Goal: Task Accomplishment & Management: Use online tool/utility

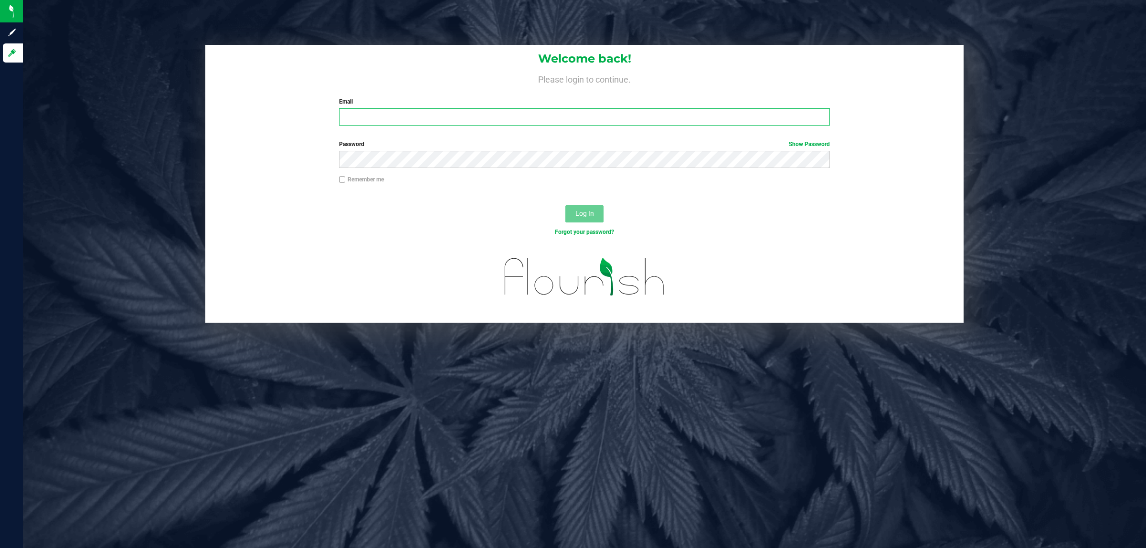
click at [497, 122] on input "Email" at bounding box center [584, 116] width 491 height 17
type input "[EMAIL_ADDRESS][DOMAIN_NAME]"
click at [566, 205] on button "Log In" at bounding box center [585, 213] width 38 height 17
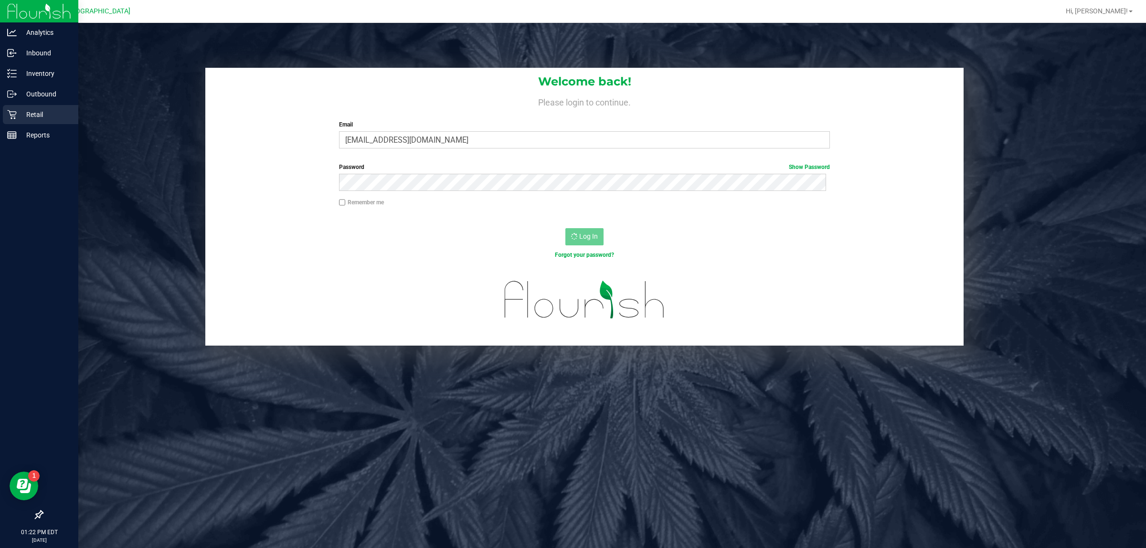
click at [11, 107] on div "Retail" at bounding box center [40, 114] width 75 height 19
click at [29, 64] on div "Inventory" at bounding box center [40, 73] width 75 height 19
click at [53, 56] on p "Inbound" at bounding box center [45, 52] width 57 height 11
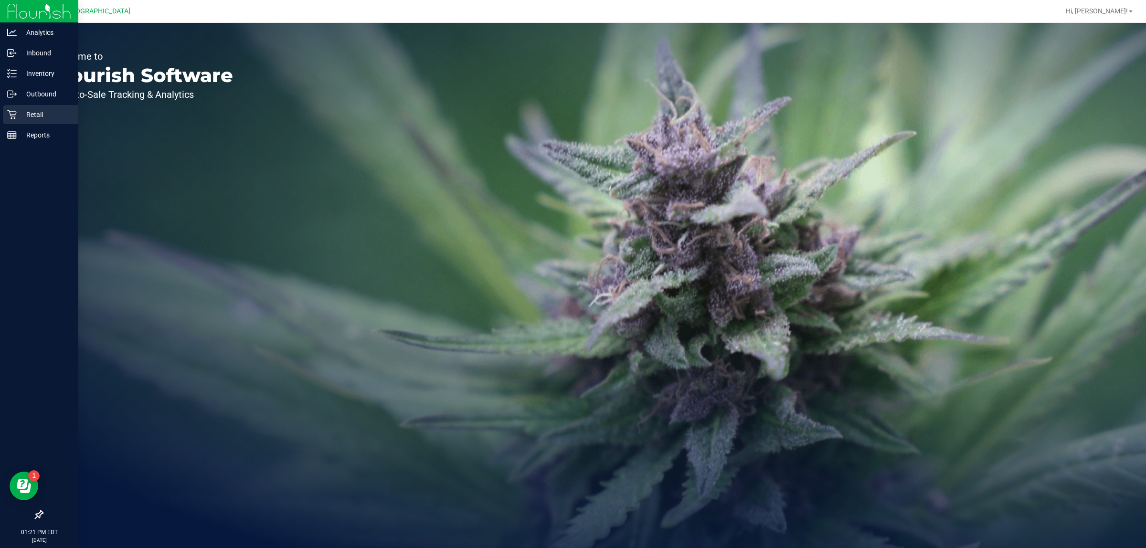
click at [19, 121] on div "Retail" at bounding box center [40, 114] width 75 height 19
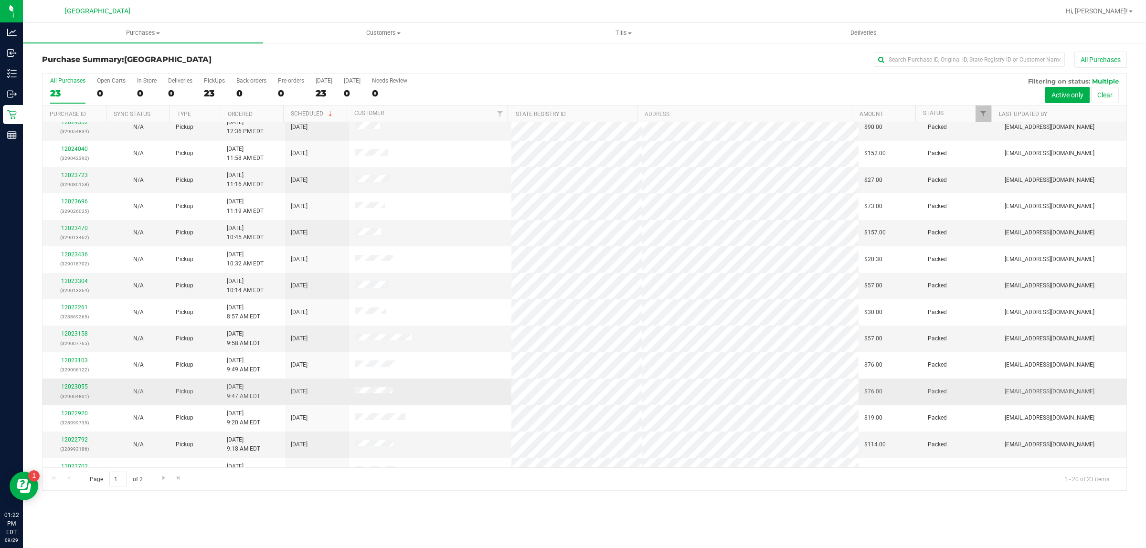
scroll to position [185, 0]
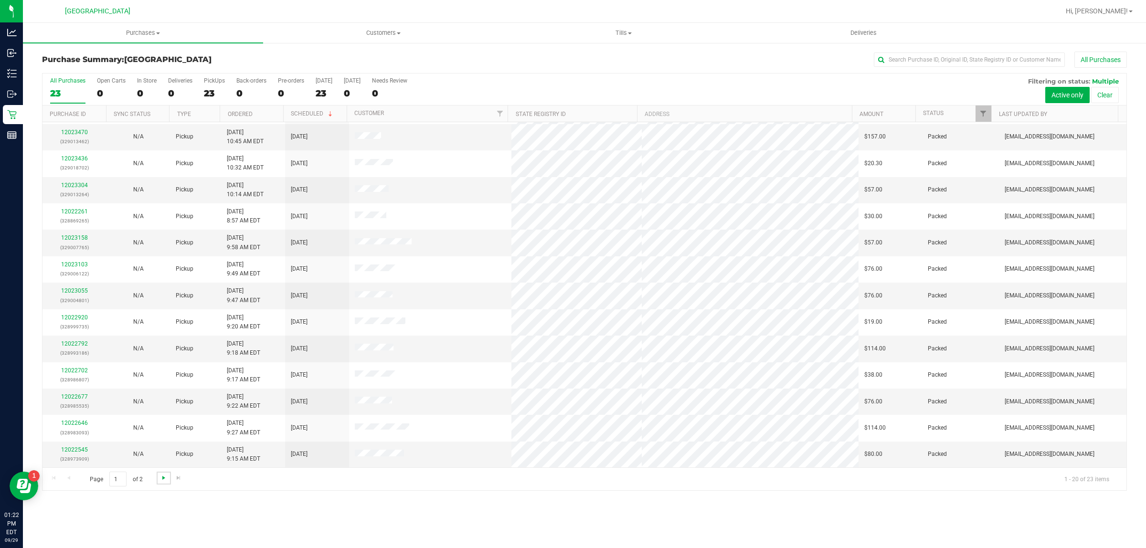
click at [161, 481] on span "Go to the next page" at bounding box center [164, 478] width 8 height 8
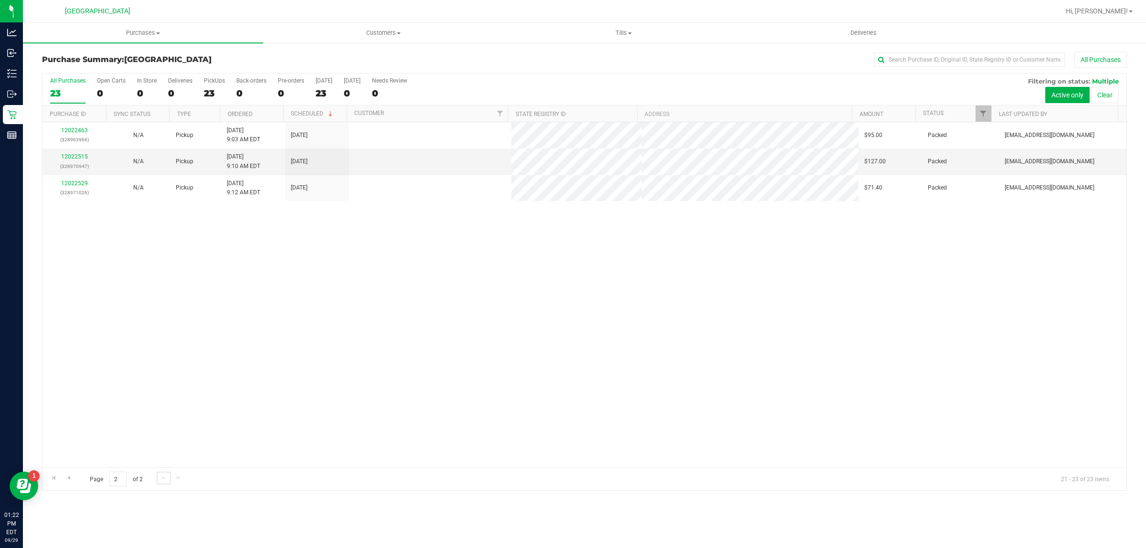
scroll to position [0, 0]
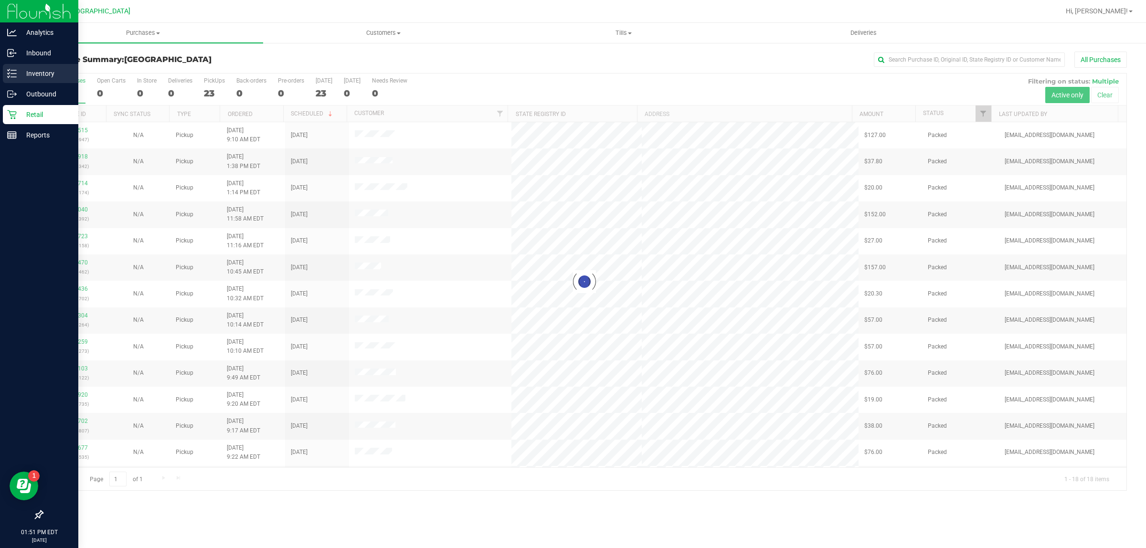
click at [29, 67] on div "Inventory" at bounding box center [40, 73] width 75 height 19
click at [38, 70] on p "Inventory" at bounding box center [45, 73] width 57 height 11
click at [40, 69] on p "Inventory" at bounding box center [45, 73] width 57 height 11
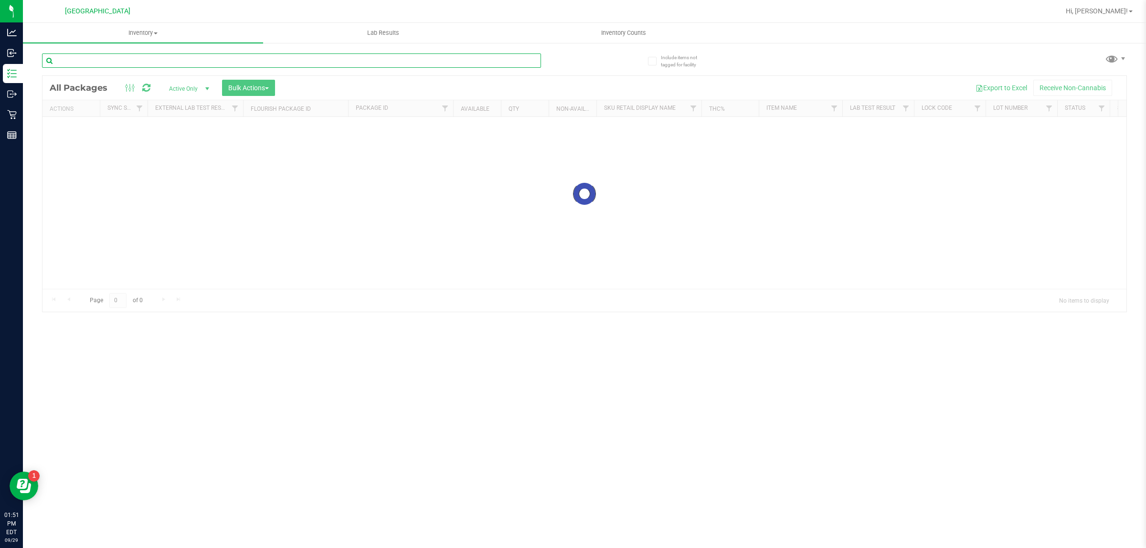
click at [85, 60] on input "text" at bounding box center [291, 60] width 499 height 14
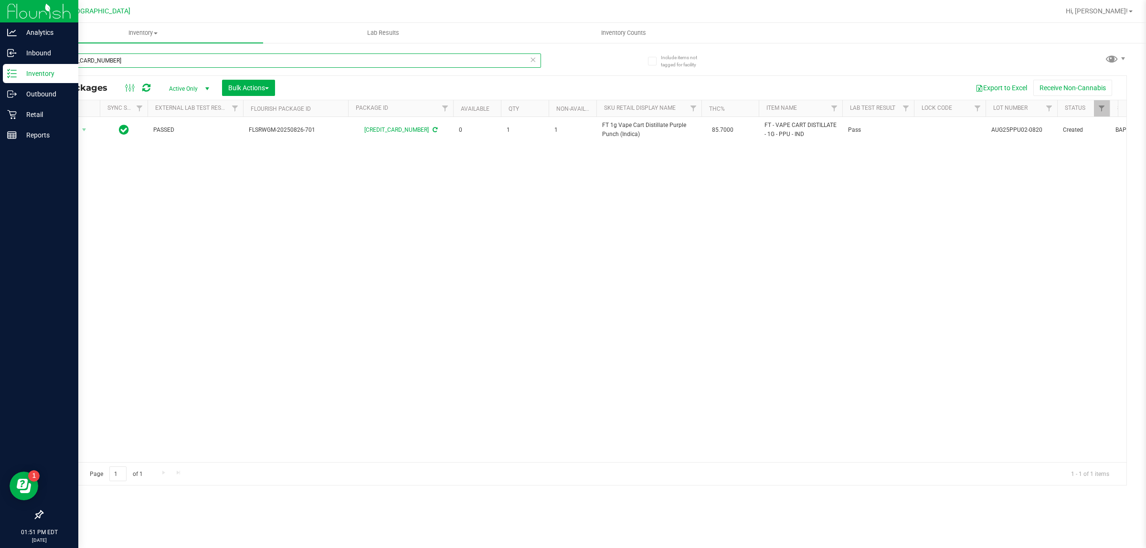
type input "4486319010679610"
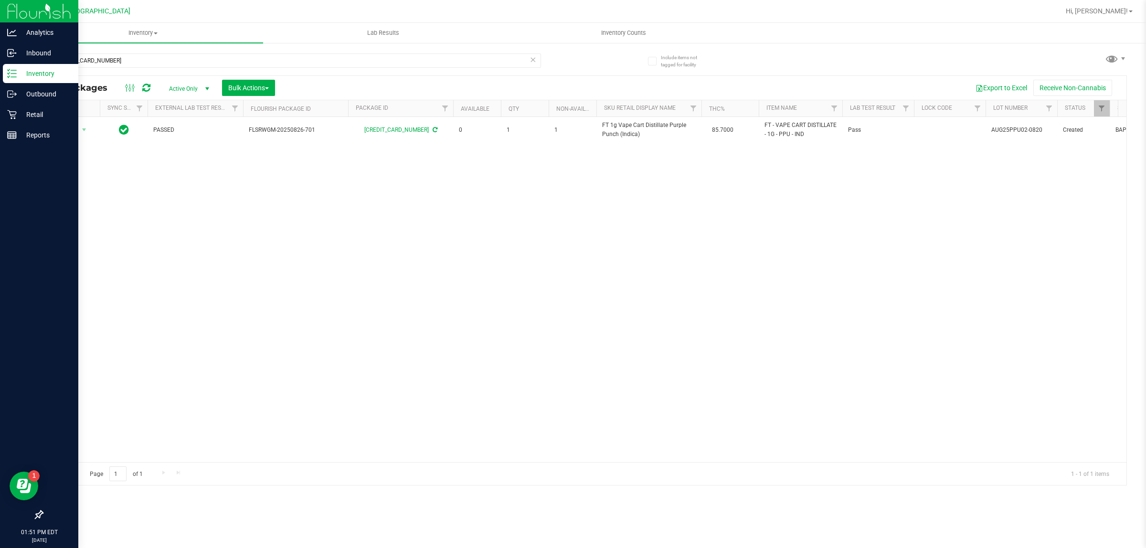
click at [10, 74] on icon at bounding box center [12, 74] width 10 height 10
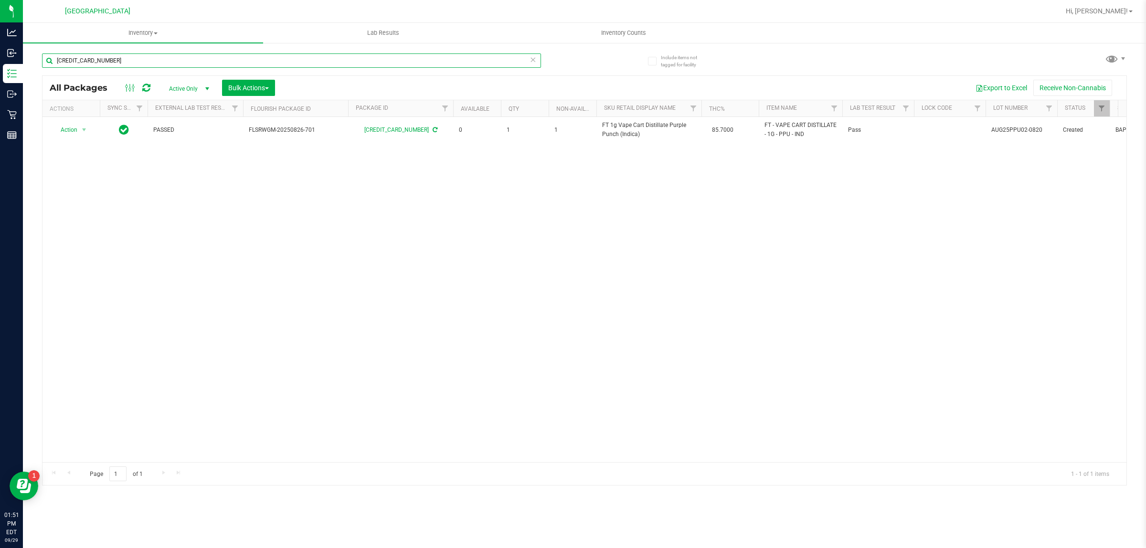
click at [121, 61] on input "4486319010679610" at bounding box center [291, 60] width 499 height 14
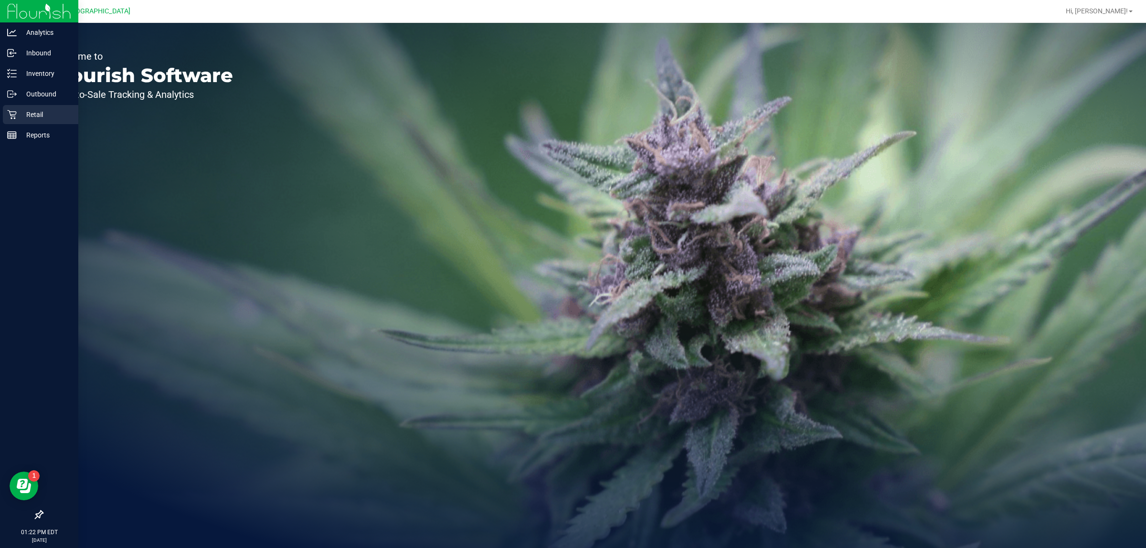
click at [21, 113] on p "Retail" at bounding box center [45, 114] width 57 height 11
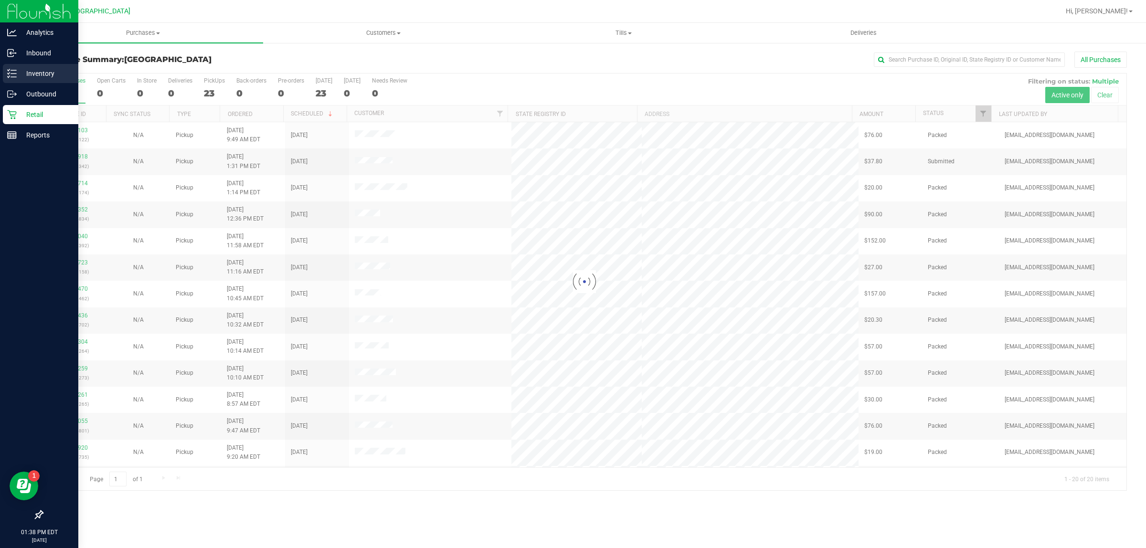
click at [17, 70] on p "Inventory" at bounding box center [45, 73] width 57 height 11
click at [42, 70] on p "Inventory" at bounding box center [45, 73] width 57 height 11
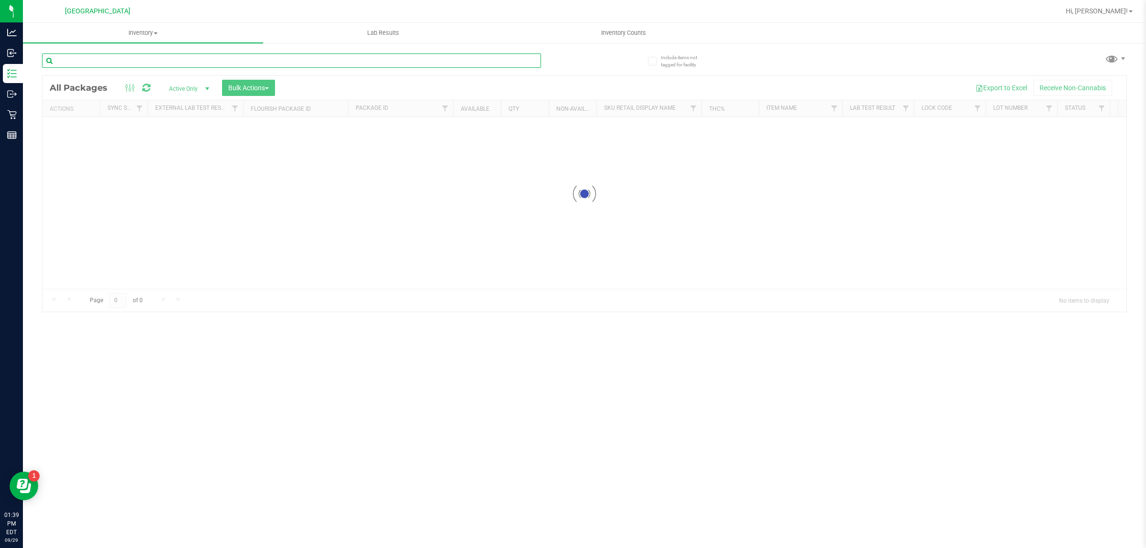
click at [258, 55] on input "text" at bounding box center [291, 60] width 499 height 14
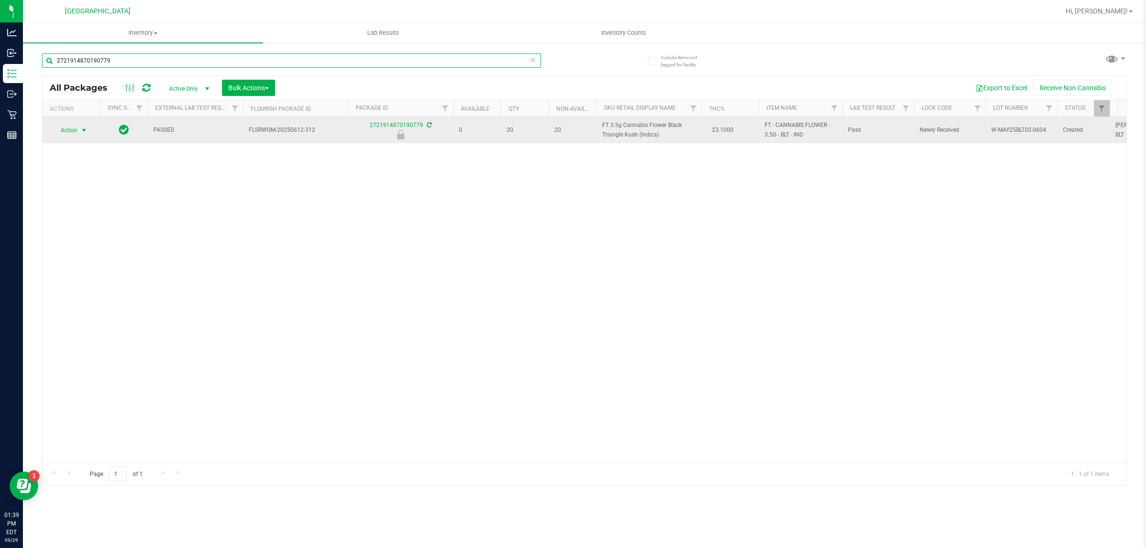
type input "2721914870190779"
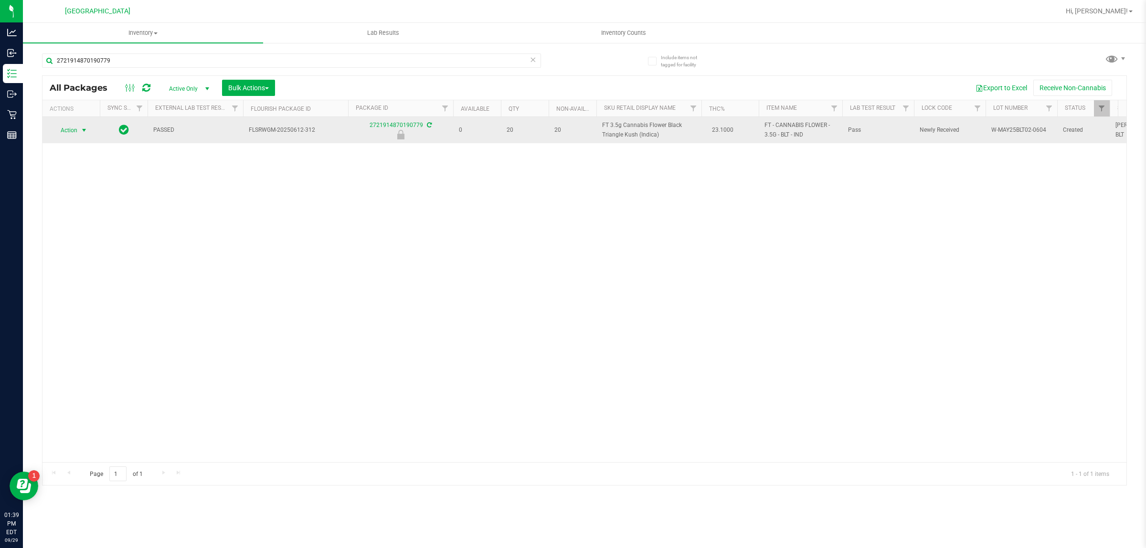
click at [84, 130] on span "select" at bounding box center [84, 131] width 8 height 8
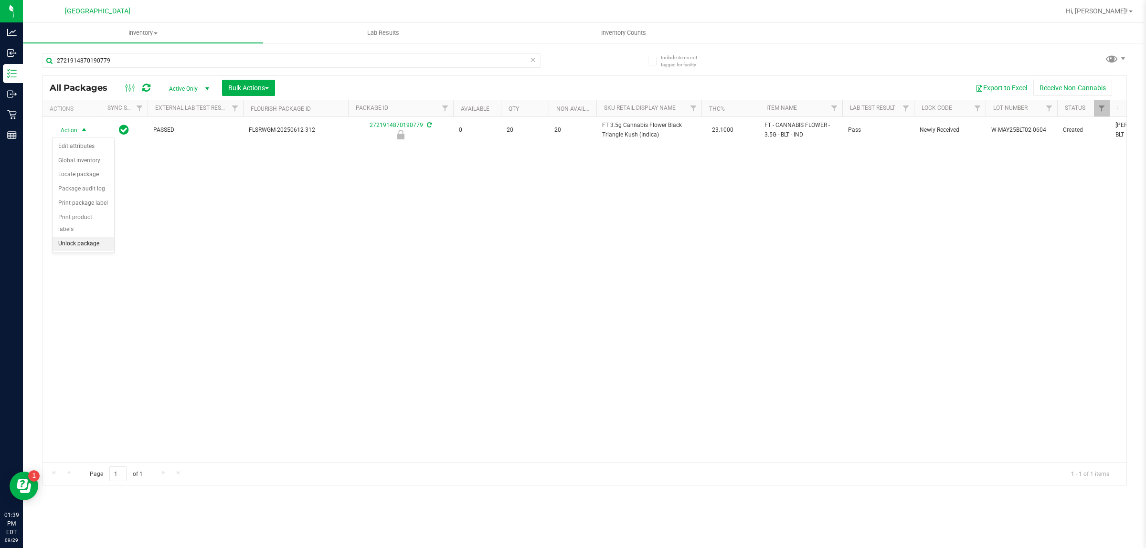
click at [85, 237] on li "Unlock package" at bounding box center [84, 244] width 62 height 14
